Goal: Navigation & Orientation: Find specific page/section

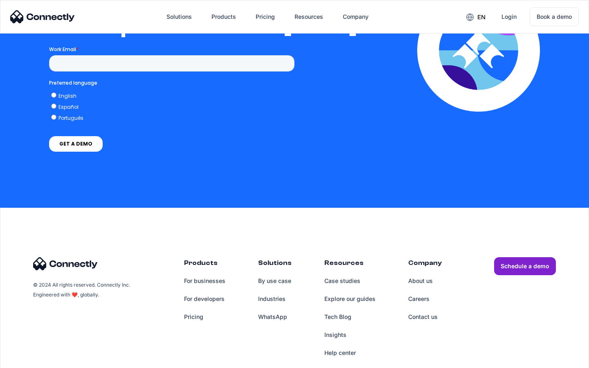
scroll to position [1787, 0]
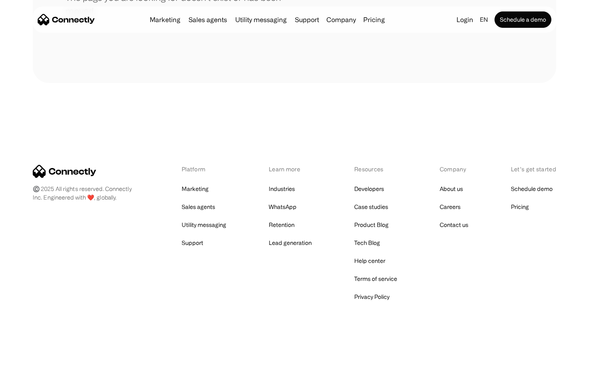
scroll to position [149, 0]
